Goal: Task Accomplishment & Management: Manage account settings

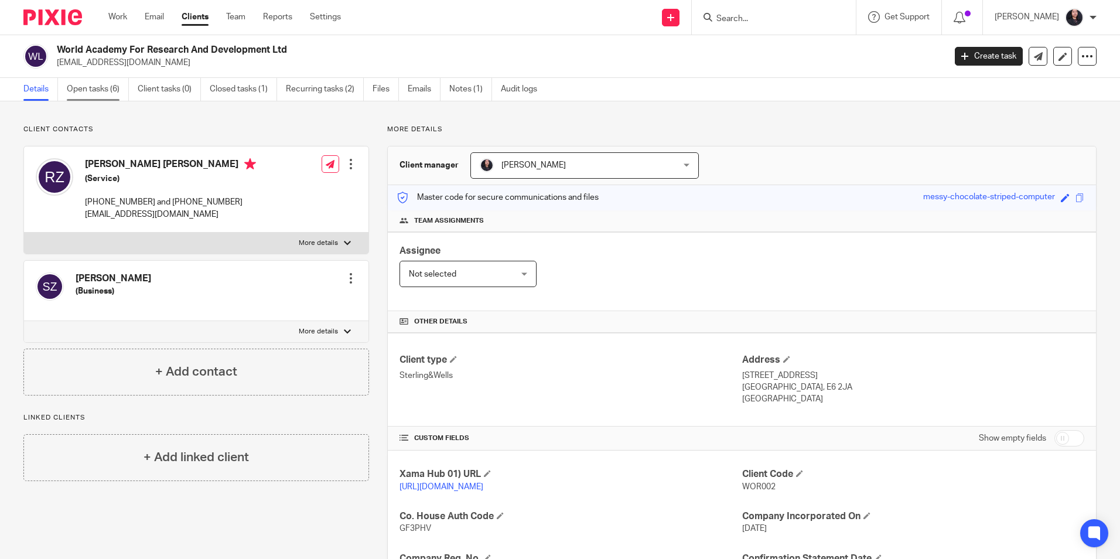
click at [95, 87] on link "Open tasks (6)" at bounding box center [98, 89] width 62 height 23
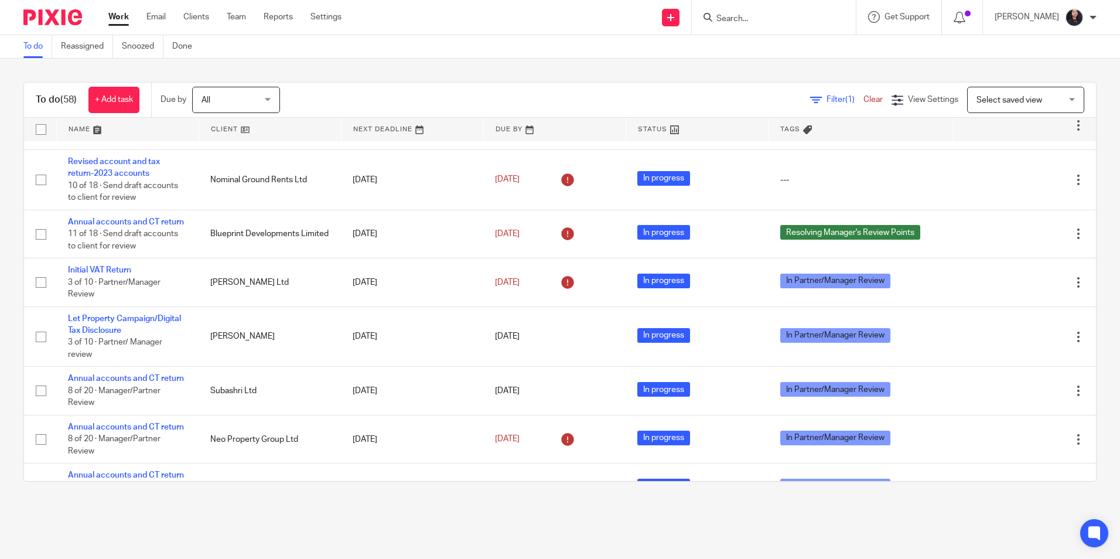
scroll to position [59, 0]
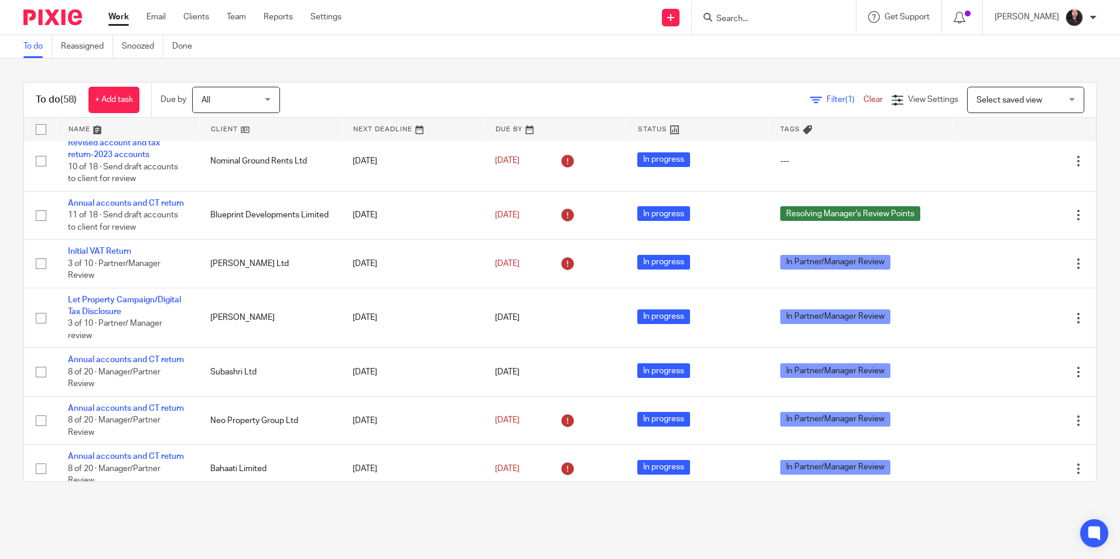
click at [743, 24] on input "Search" at bounding box center [767, 19] width 105 height 11
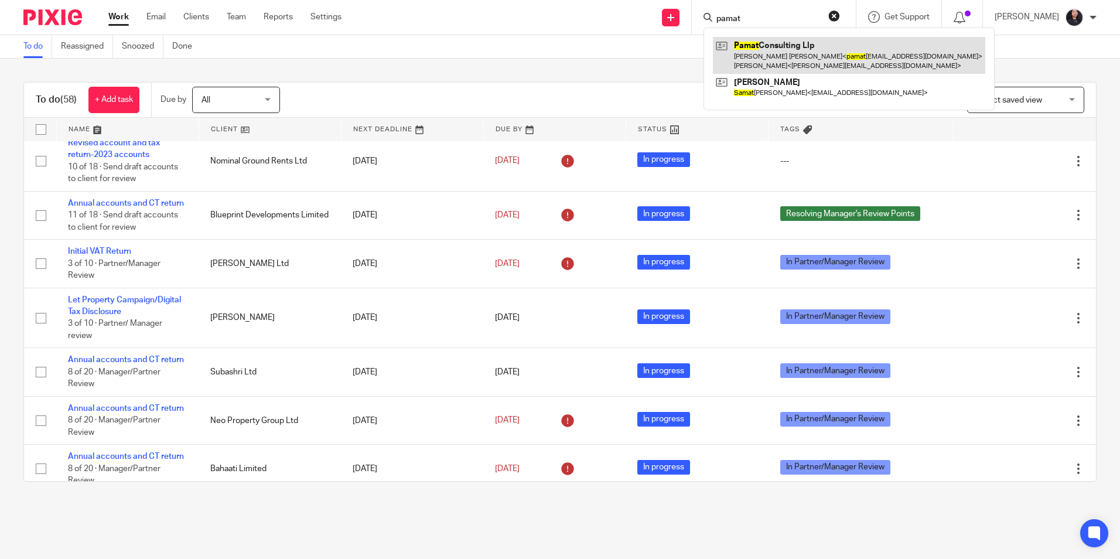
type input "pamat"
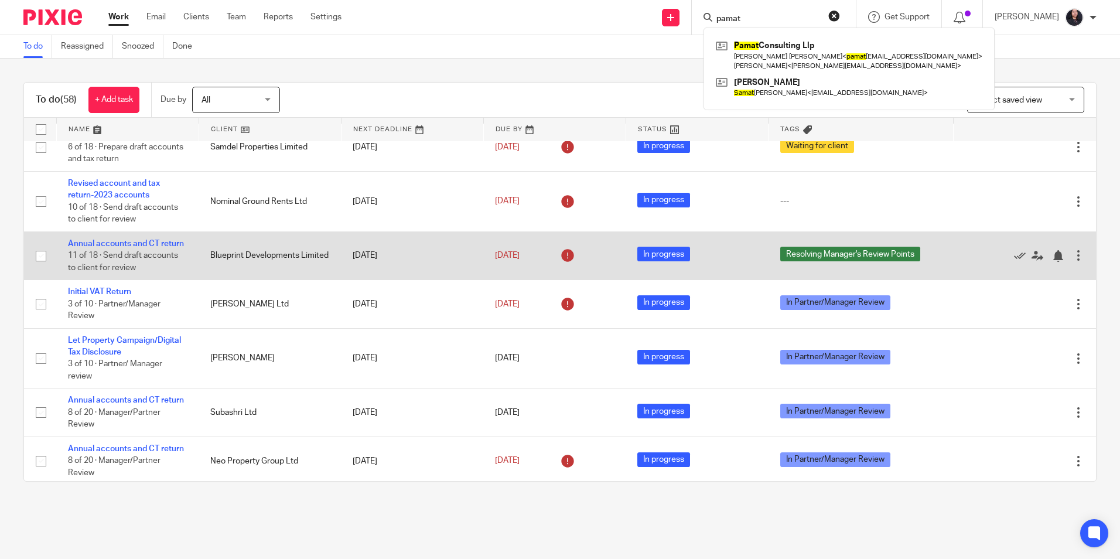
scroll to position [0, 0]
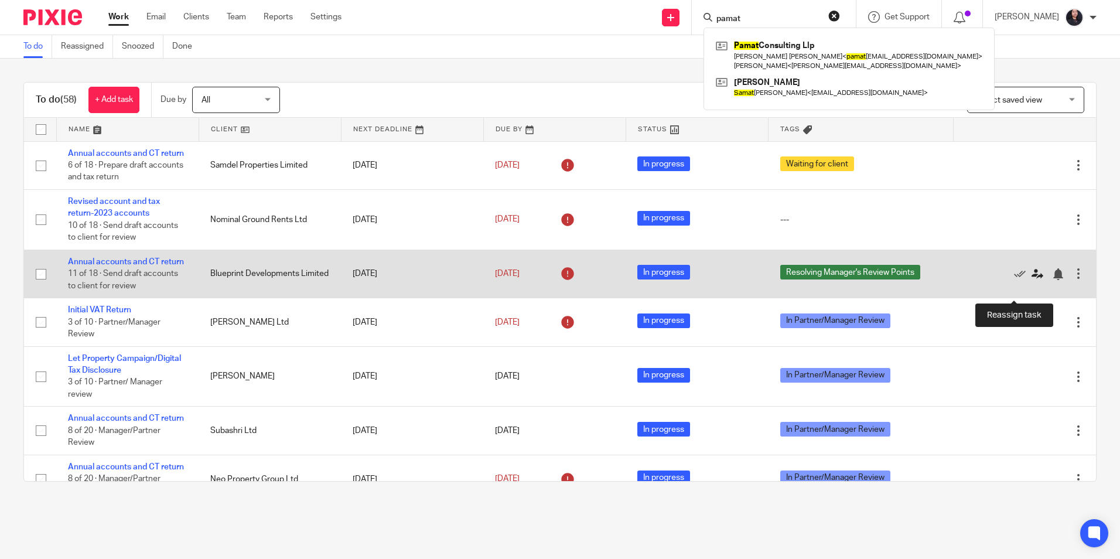
click at [1032, 280] on icon at bounding box center [1038, 274] width 12 height 12
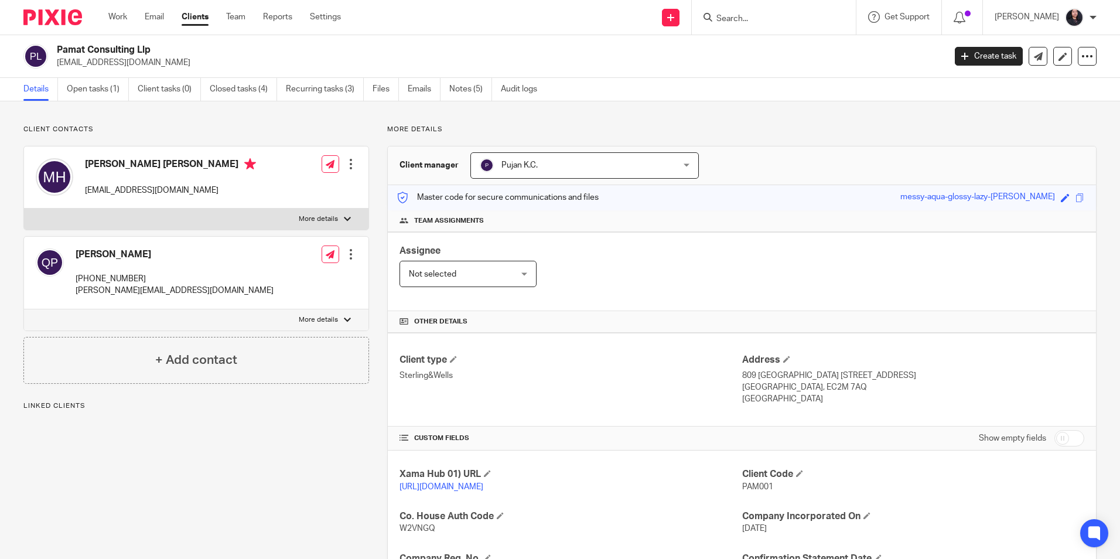
scroll to position [197, 0]
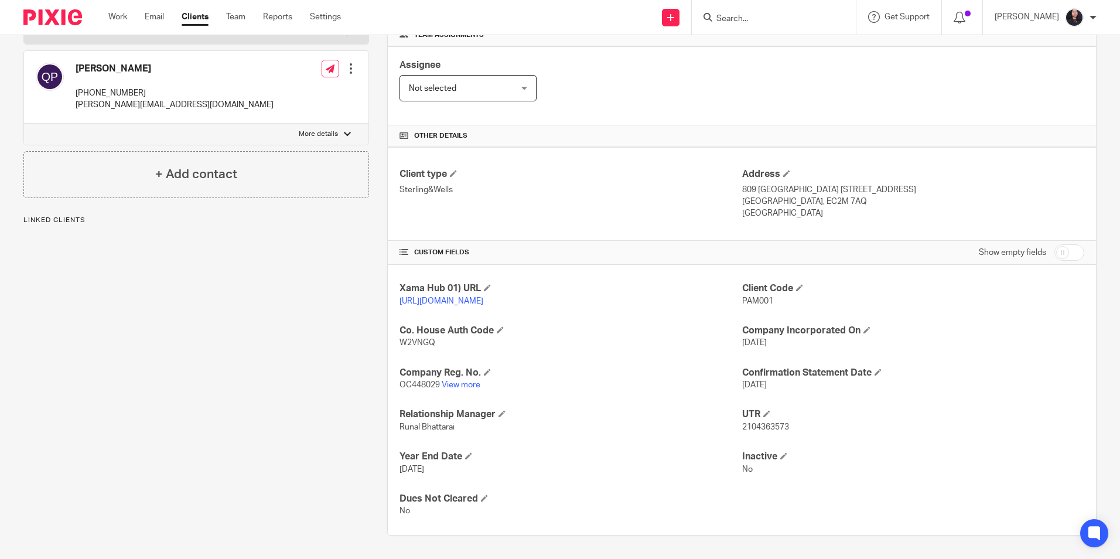
click at [749, 426] on span "2104363573" at bounding box center [765, 427] width 47 height 8
copy span "2104363573"
click at [740, 18] on input "Search" at bounding box center [767, 19] width 105 height 11
type input "naik consu"
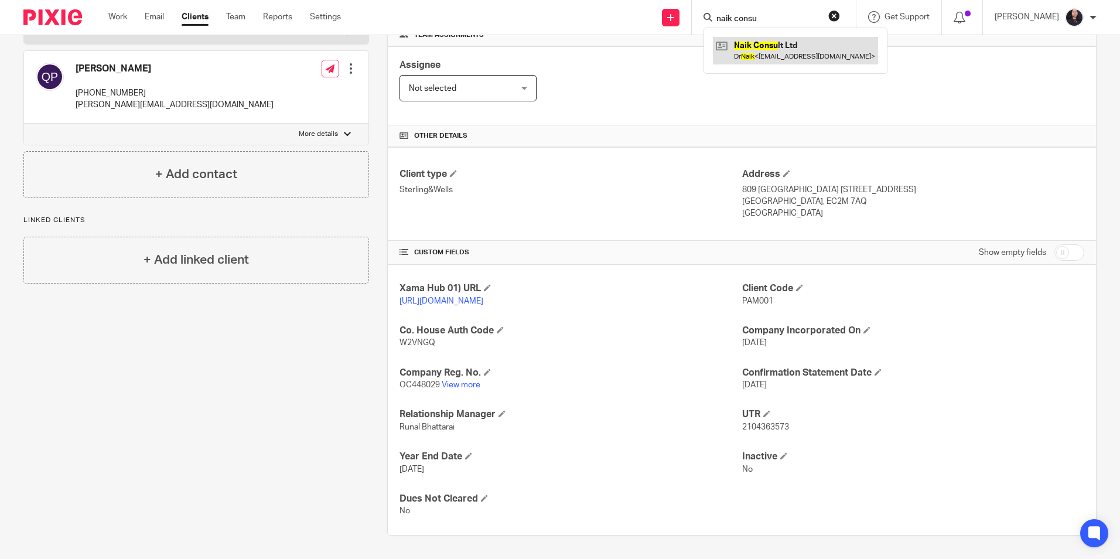
click at [759, 53] on link at bounding box center [795, 50] width 165 height 27
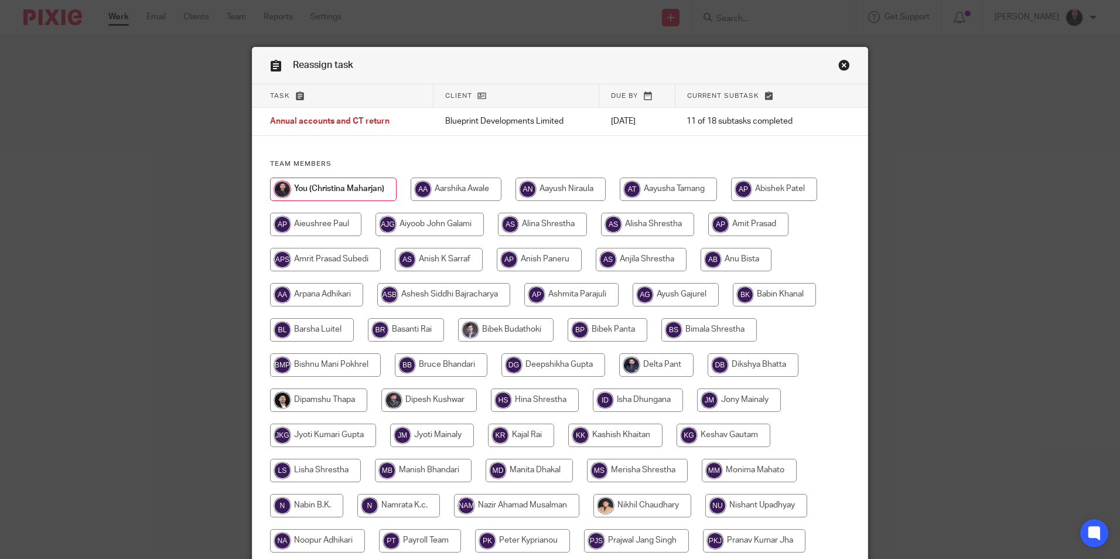
click at [415, 459] on input "radio" at bounding box center [423, 470] width 97 height 23
radio input "true"
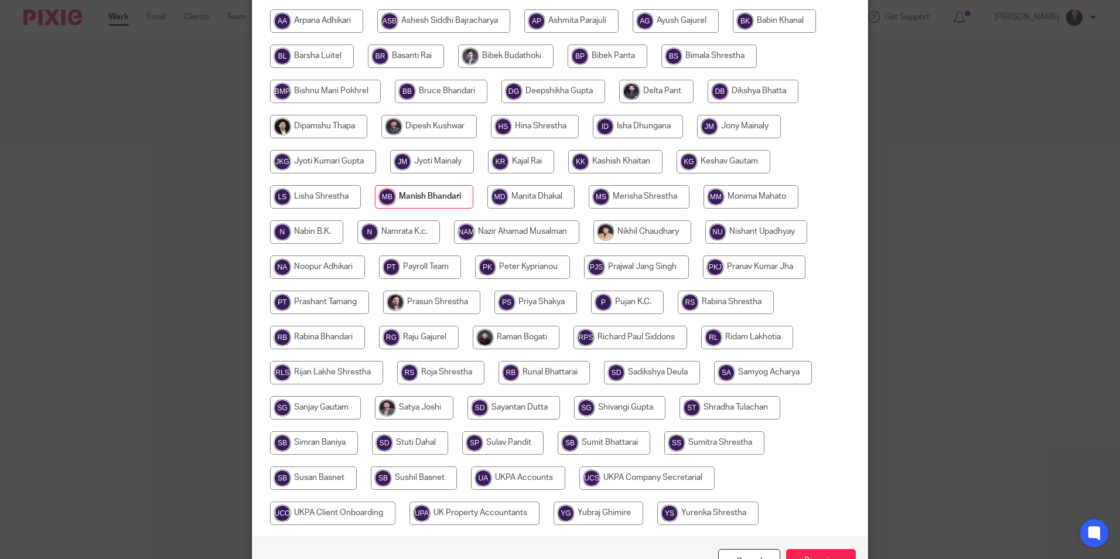
scroll to position [348, 0]
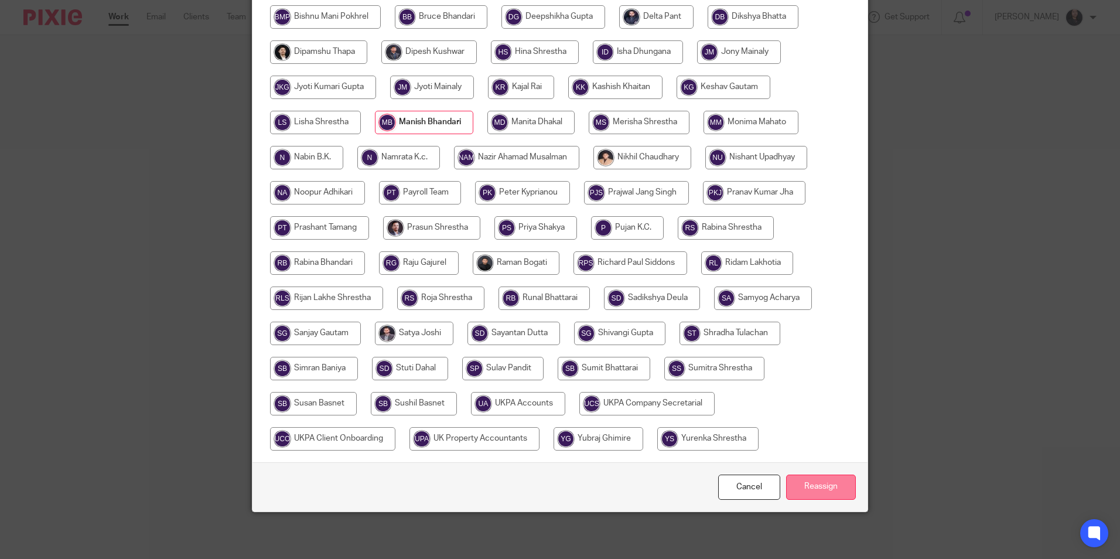
click at [808, 485] on input "Reassign" at bounding box center [821, 487] width 70 height 25
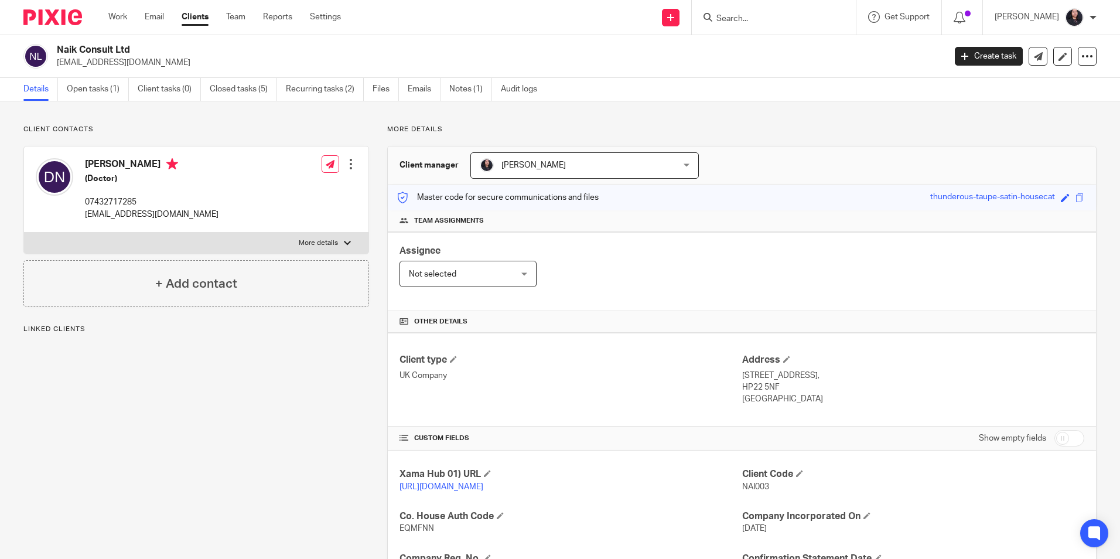
scroll to position [197, 0]
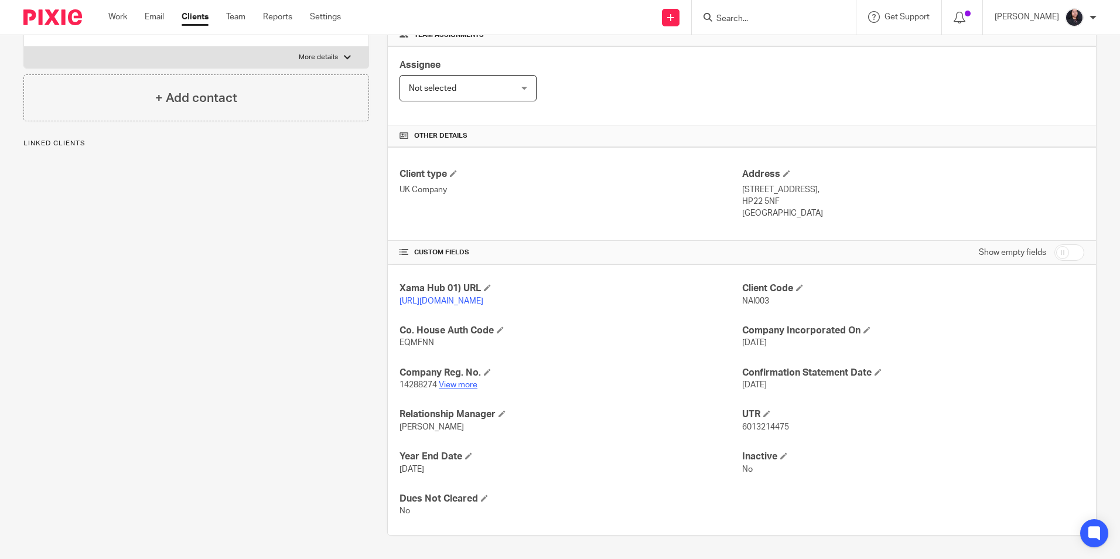
click at [460, 385] on link "View more" at bounding box center [458, 385] width 39 height 8
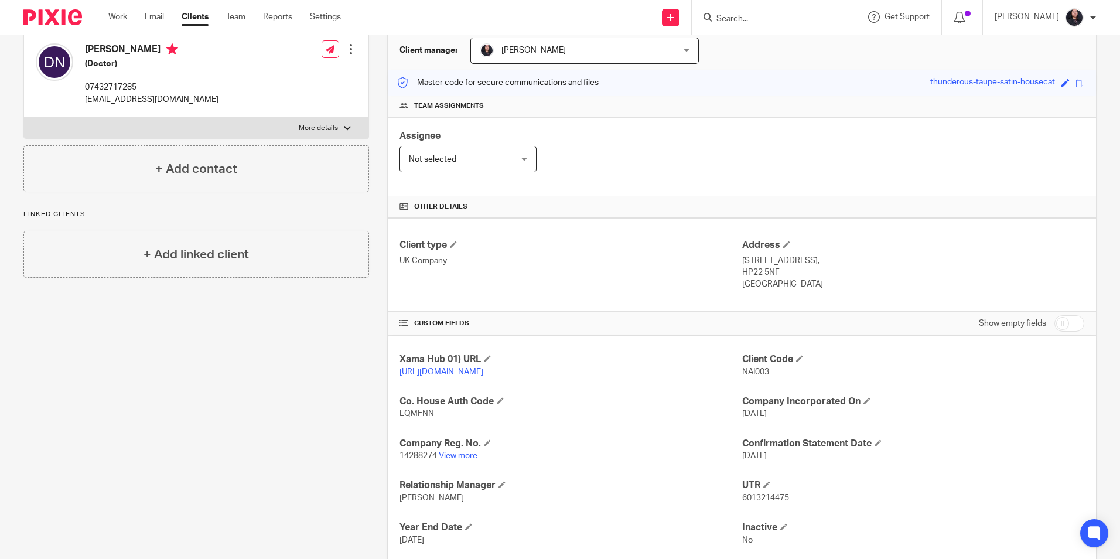
scroll to position [0, 0]
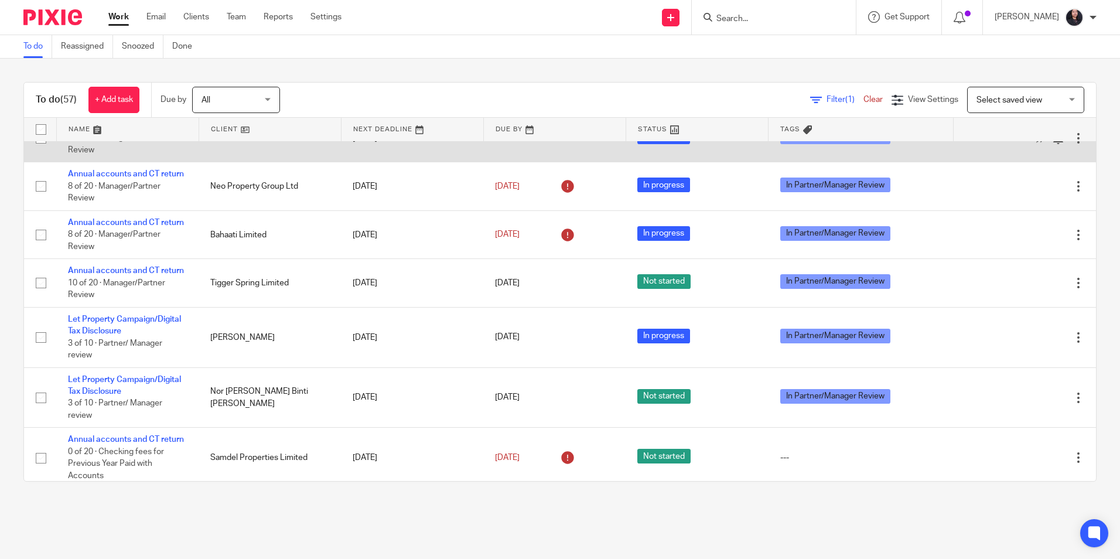
scroll to position [293, 0]
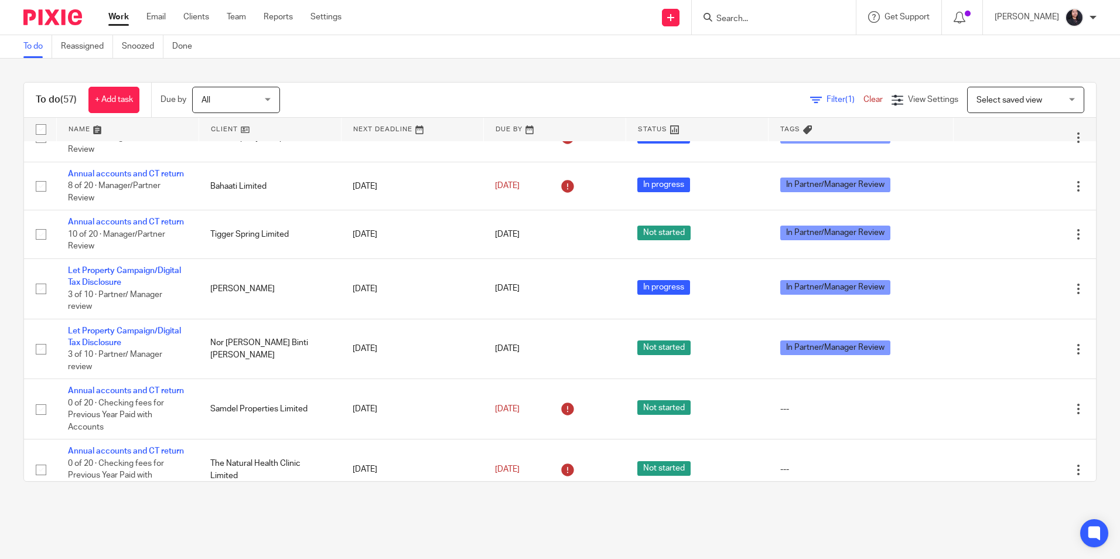
click at [731, 9] on div at bounding box center [774, 17] width 164 height 35
click at [726, 22] on input "Search" at bounding box center [767, 19] width 105 height 11
paste input "B2 Housing Solutions Limited"
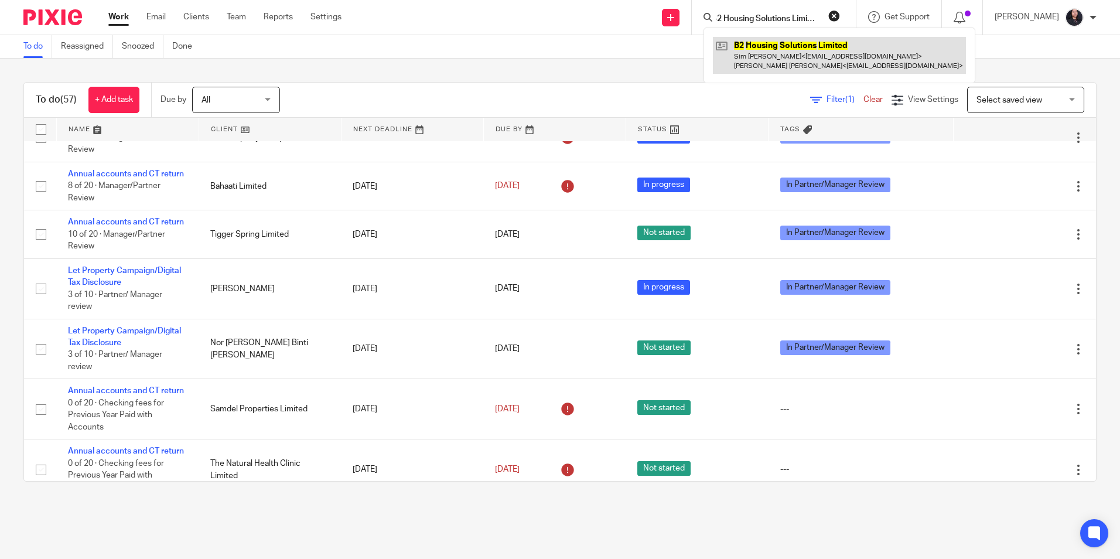
type input "B2 Housing Solutions Limited"
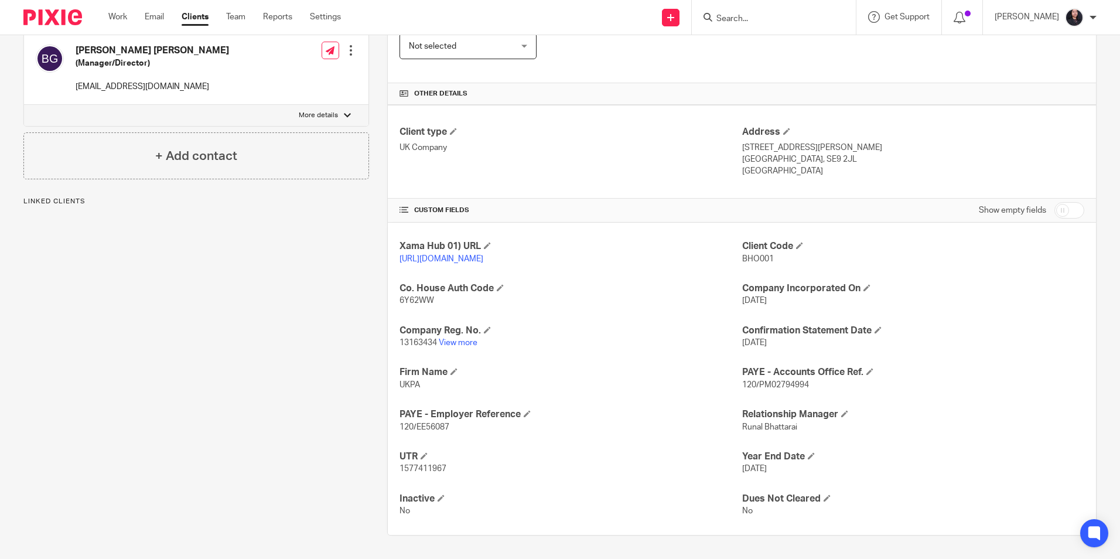
scroll to position [234, 0]
click at [467, 347] on link "View more" at bounding box center [458, 343] width 39 height 8
